Goal: Find specific page/section: Find specific page/section

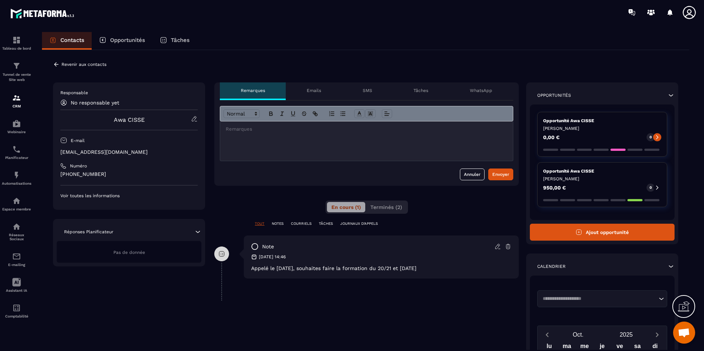
scroll to position [1396, 0]
click at [131, 42] on p "Opportunités" at bounding box center [127, 40] width 35 height 7
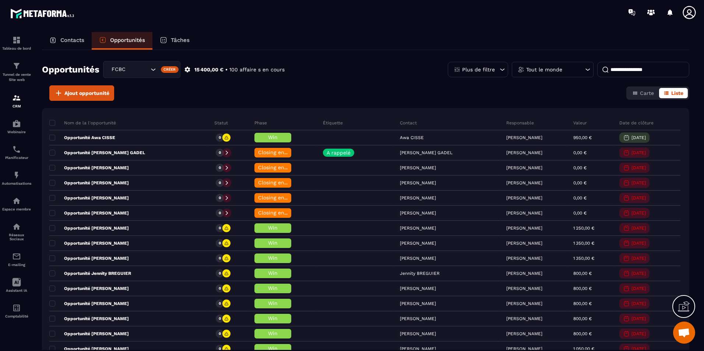
click at [82, 43] on p "Contacts" at bounding box center [72, 40] width 24 height 7
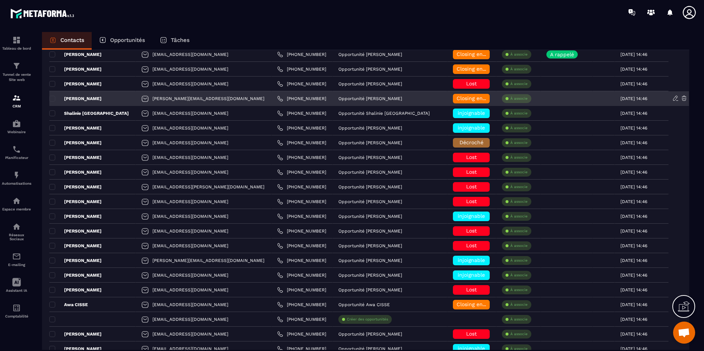
scroll to position [1031, 0]
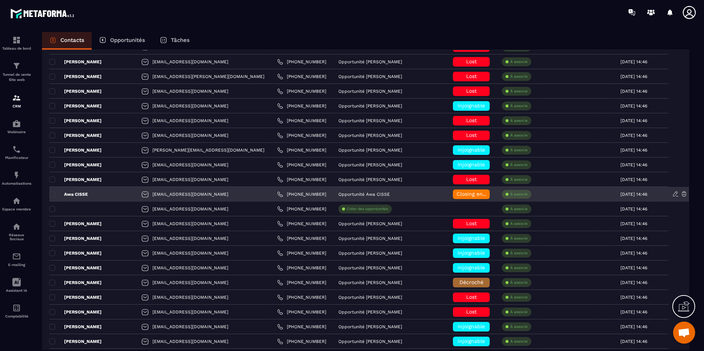
click at [86, 195] on p "Awa CISSE" at bounding box center [68, 194] width 39 height 6
